Goal: Task Accomplishment & Management: Use online tool/utility

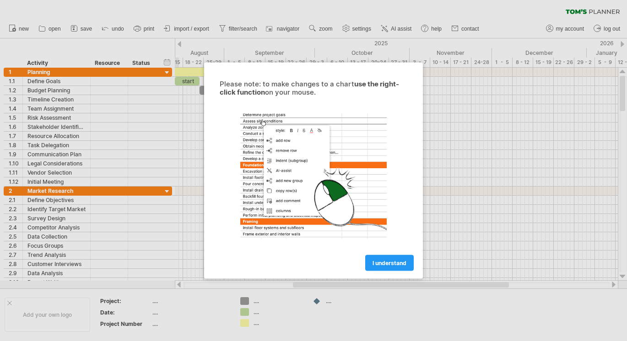
click at [397, 273] on div "Please note: to make changes to a chart use the right-click function on your mo…" at bounding box center [313, 171] width 219 height 216
click at [393, 266] on span "I understand" at bounding box center [389, 263] width 34 height 7
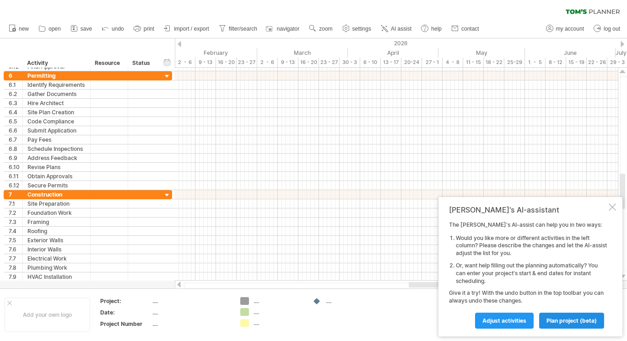
click at [552, 322] on span "plan project (beta)" at bounding box center [571, 320] width 50 height 7
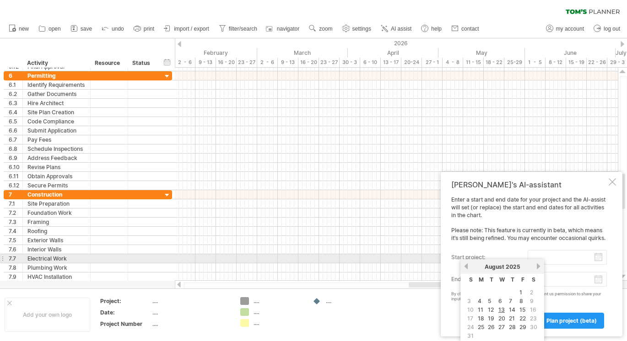
click at [595, 256] on input "start project:" at bounding box center [566, 257] width 79 height 15
click at [542, 263] on div "previous next [DATE]" at bounding box center [502, 266] width 84 height 15
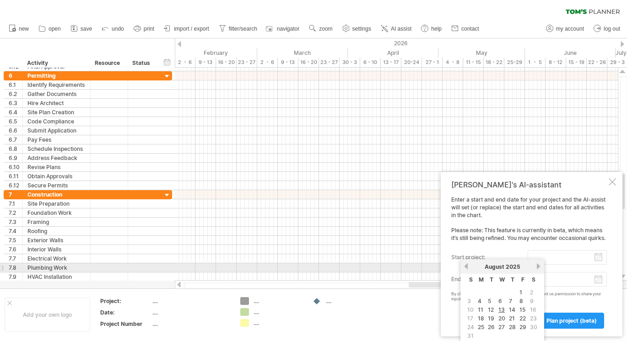
click at [537, 265] on link "next" at bounding box center [538, 266] width 7 height 7
click at [460, 265] on div "previous next [DATE]" at bounding box center [502, 266] width 84 height 15
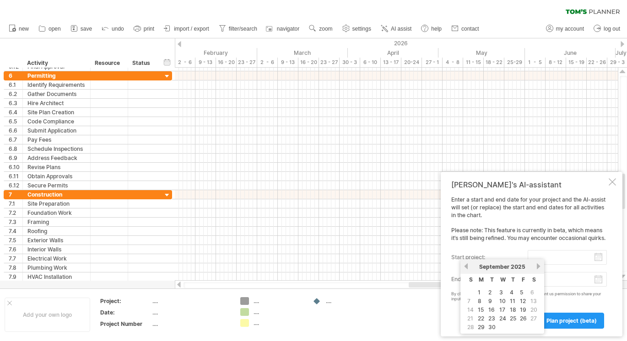
click at [472, 291] on td at bounding box center [471, 293] width 10 height 8
click at [478, 292] on link "1" at bounding box center [479, 292] width 5 height 9
type input "********"
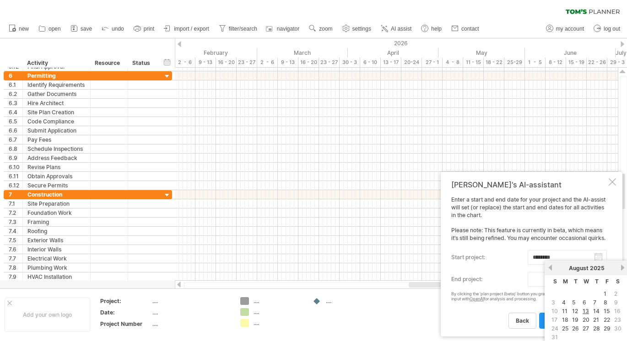
click at [599, 282] on body "progress(100%) Trying to reach [DOMAIN_NAME] Connected again... 0% clear filter…" at bounding box center [313, 171] width 627 height 343
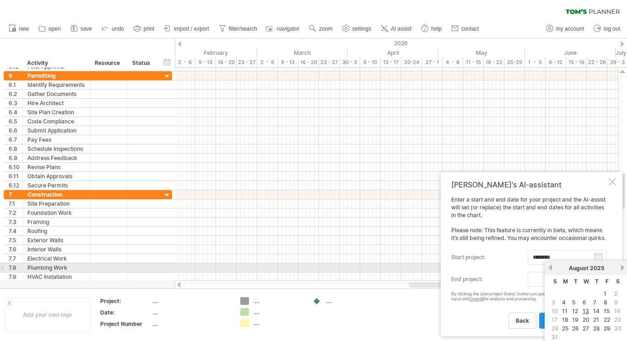
click at [621, 268] on link "next" at bounding box center [622, 267] width 7 height 7
click at [618, 268] on div "[DATE]" at bounding box center [586, 268] width 66 height 7
click at [621, 265] on link "next" at bounding box center [622, 267] width 7 height 7
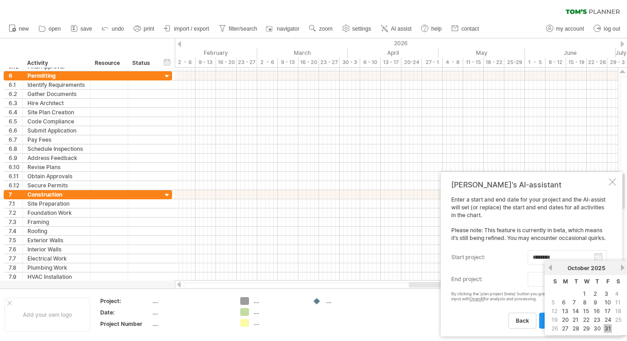
click at [609, 331] on link "31" at bounding box center [607, 328] width 8 height 9
type input "********"
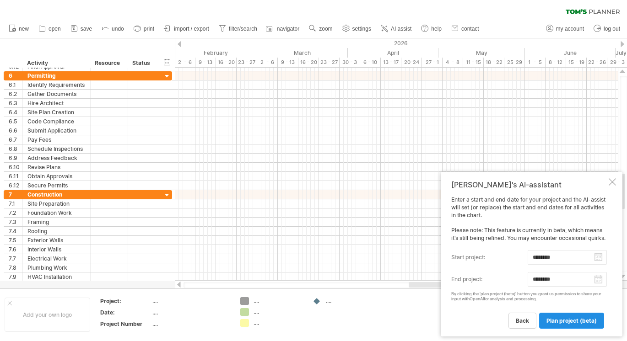
click at [581, 323] on span "plan project (beta)" at bounding box center [571, 320] width 50 height 7
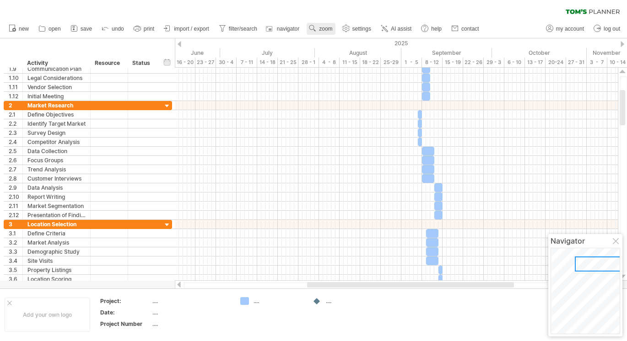
click at [322, 27] on span "zoom" at bounding box center [325, 29] width 13 height 6
click at [344, 54] on div "Week" at bounding box center [351, 53] width 51 height 15
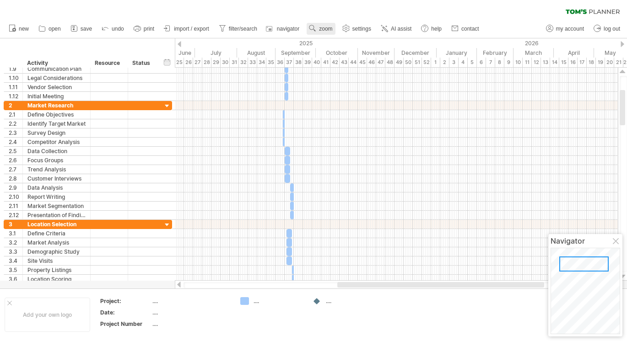
click at [328, 31] on span "zoom" at bounding box center [325, 29] width 13 height 6
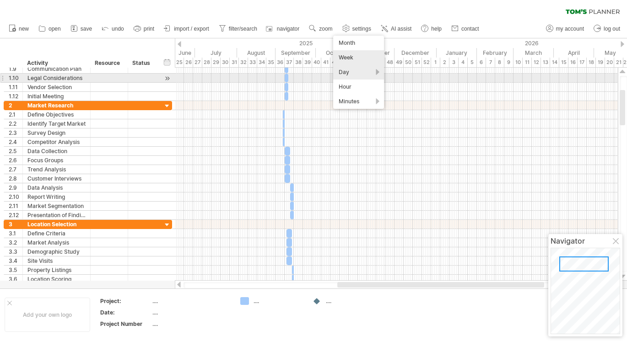
click at [346, 75] on div "Day" at bounding box center [358, 72] width 51 height 15
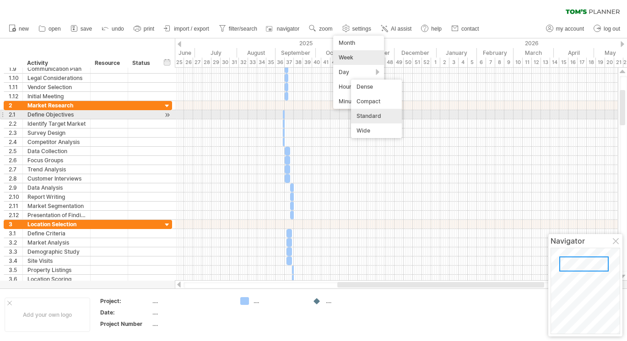
click at [373, 118] on div "Standard" at bounding box center [376, 116] width 51 height 15
